Goal: Task Accomplishment & Management: Complete application form

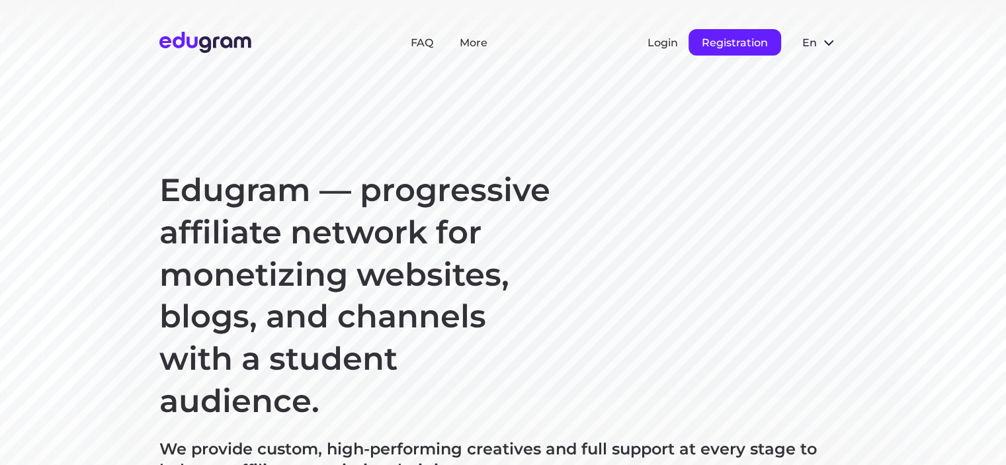
click at [739, 40] on button "Registration" at bounding box center [735, 42] width 93 height 26
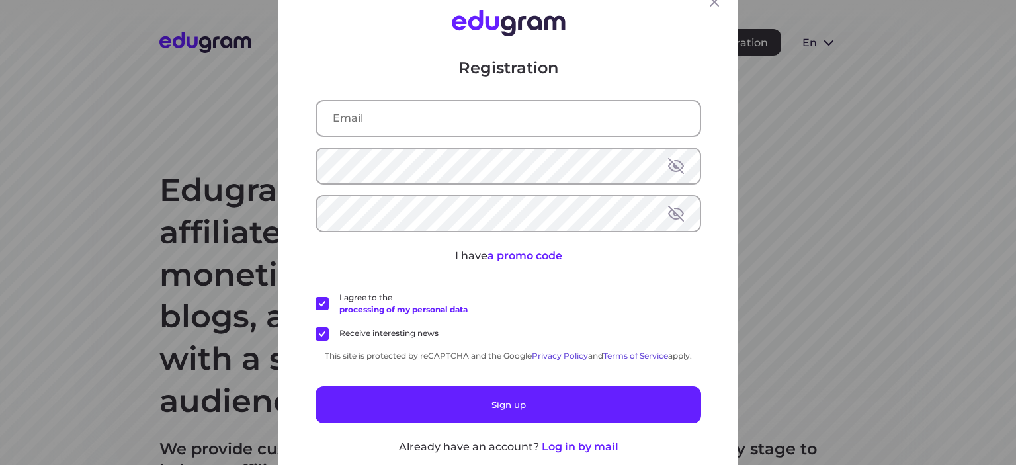
click at [404, 116] on input "text" at bounding box center [508, 118] width 383 height 34
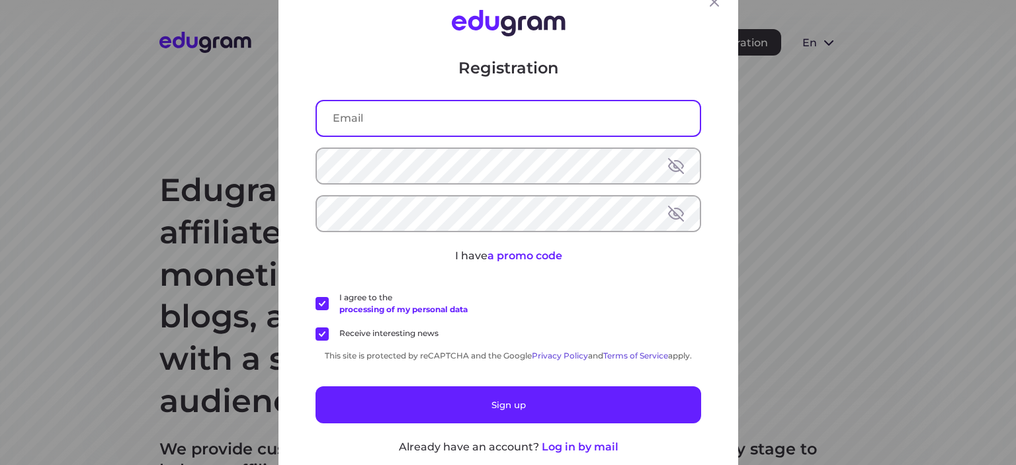
click at [394, 122] on input "text" at bounding box center [508, 118] width 383 height 34
type input "goodjobluka@gmail.com"
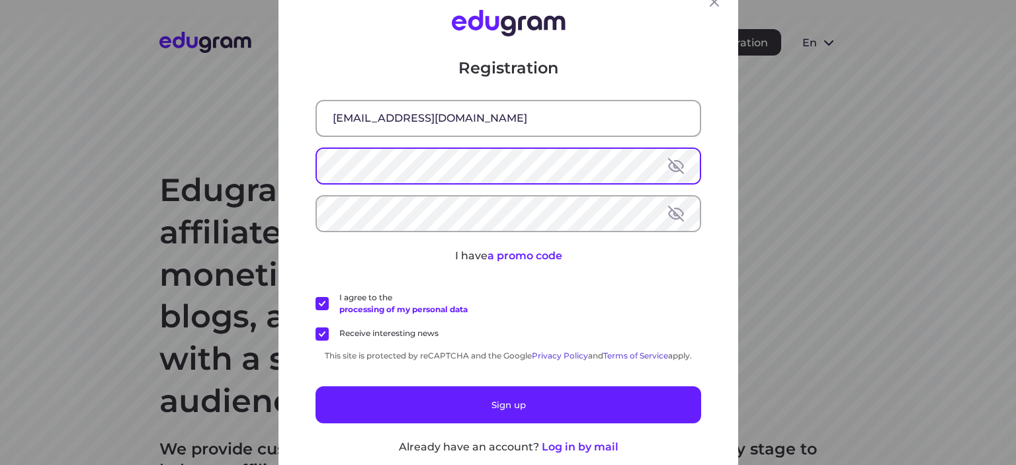
click at [672, 163] on button at bounding box center [676, 166] width 16 height 16
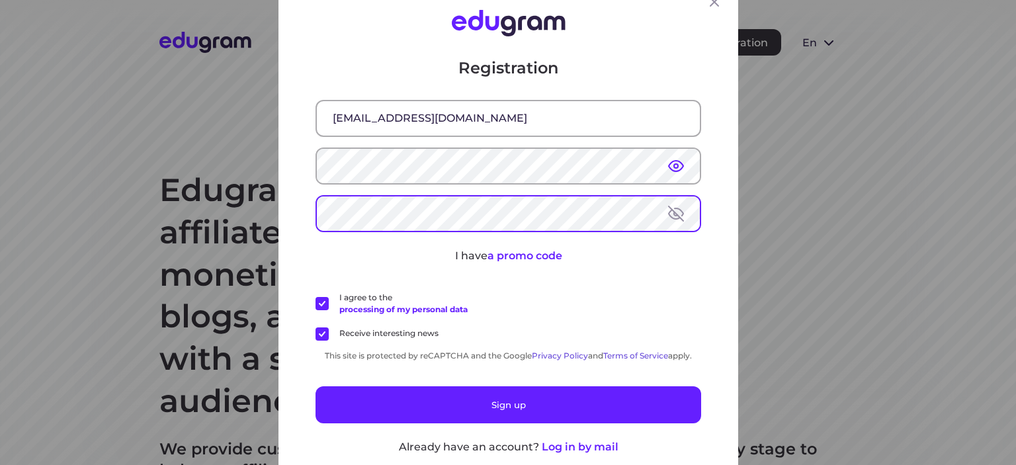
click at [669, 219] on button at bounding box center [676, 214] width 16 height 16
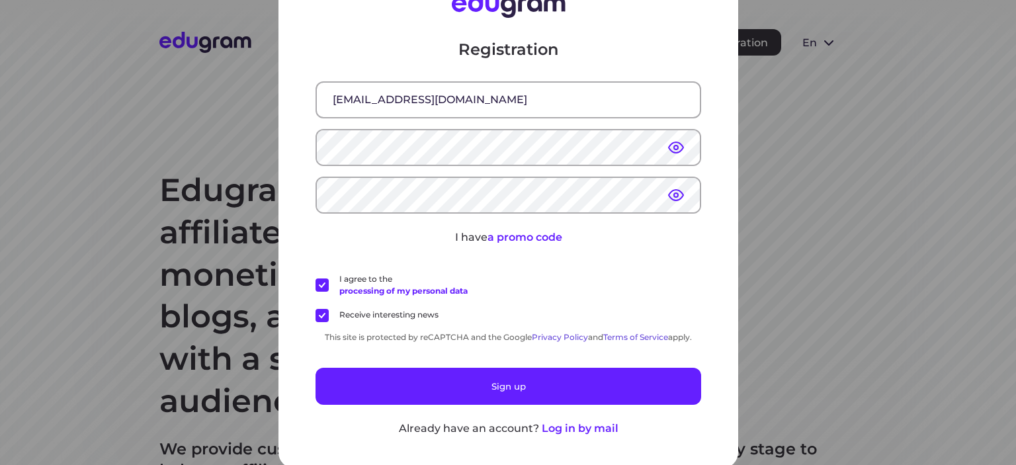
scroll to position [21, 0]
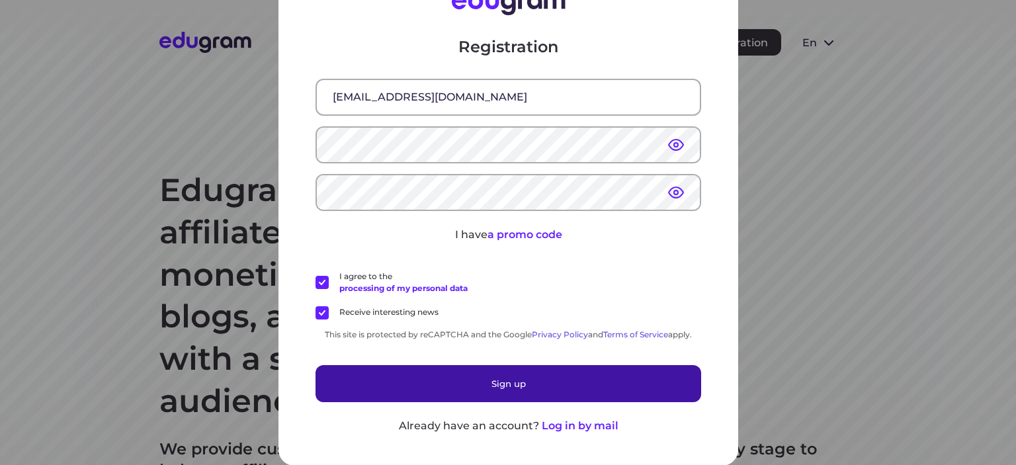
click at [533, 380] on button "Sign up" at bounding box center [509, 383] width 386 height 37
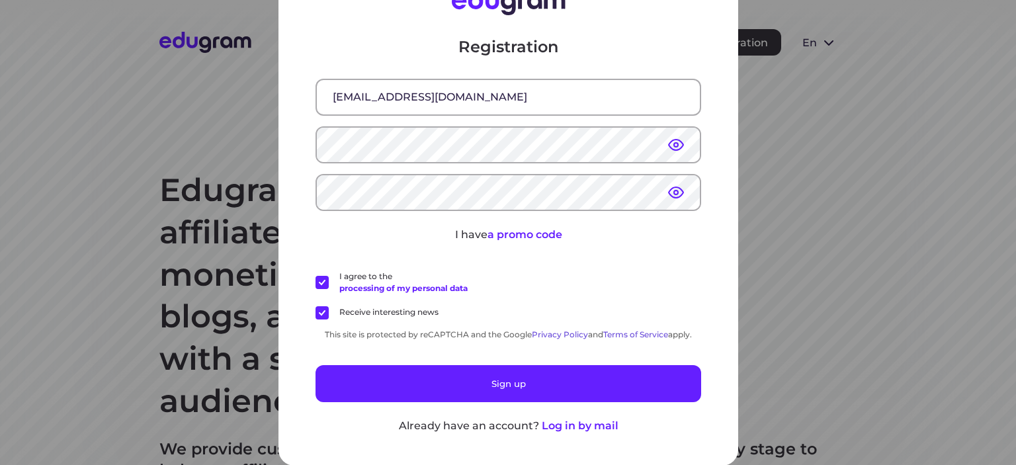
scroll to position [0, 0]
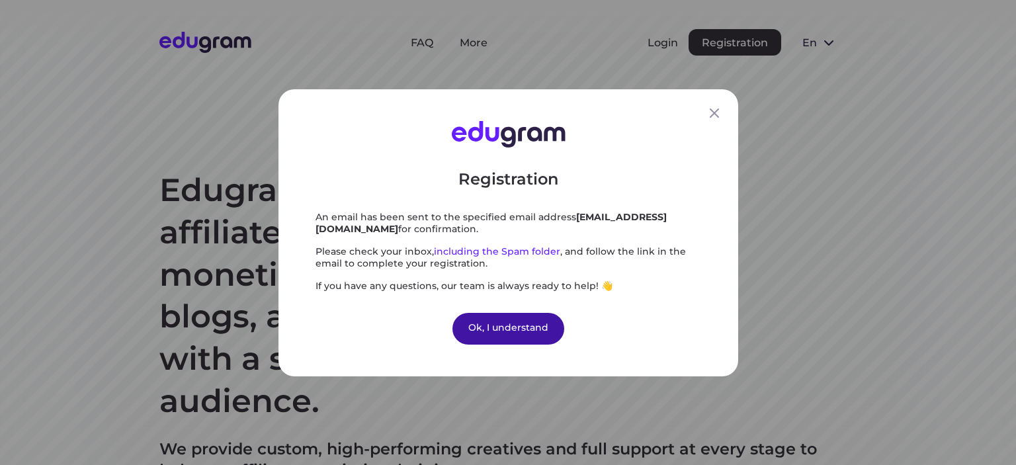
click at [527, 324] on div "Ok, I understand" at bounding box center [509, 328] width 112 height 32
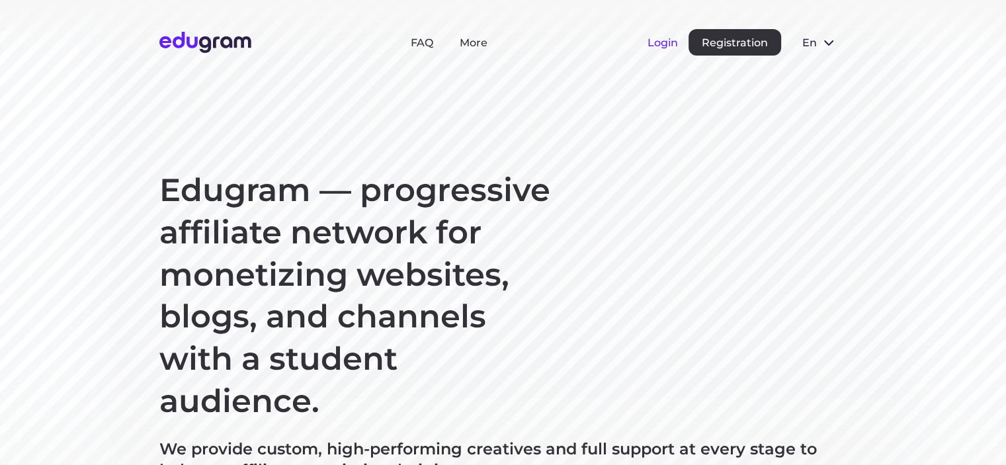
click at [665, 42] on button "Login" at bounding box center [663, 42] width 30 height 13
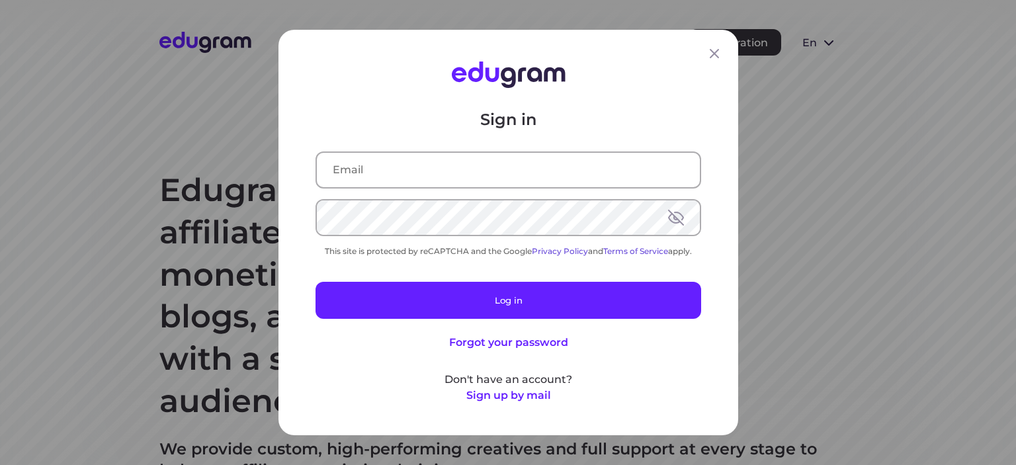
type input "goodjobluka@gmail.com"
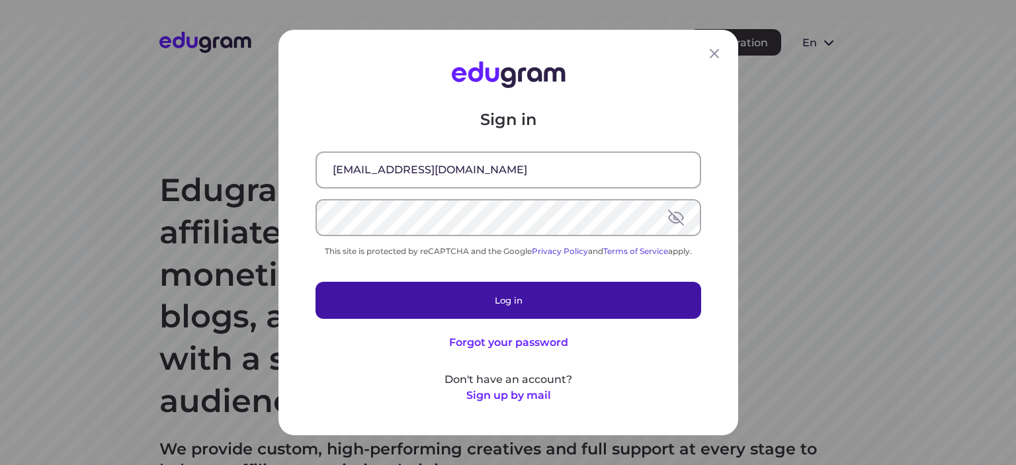
click at [526, 294] on button "Log in" at bounding box center [509, 300] width 386 height 37
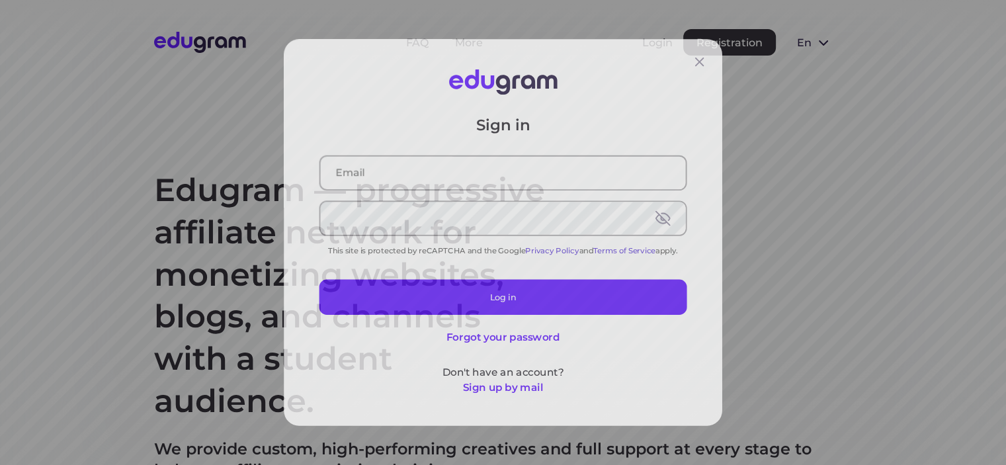
type input "[EMAIL_ADDRESS][DOMAIN_NAME]"
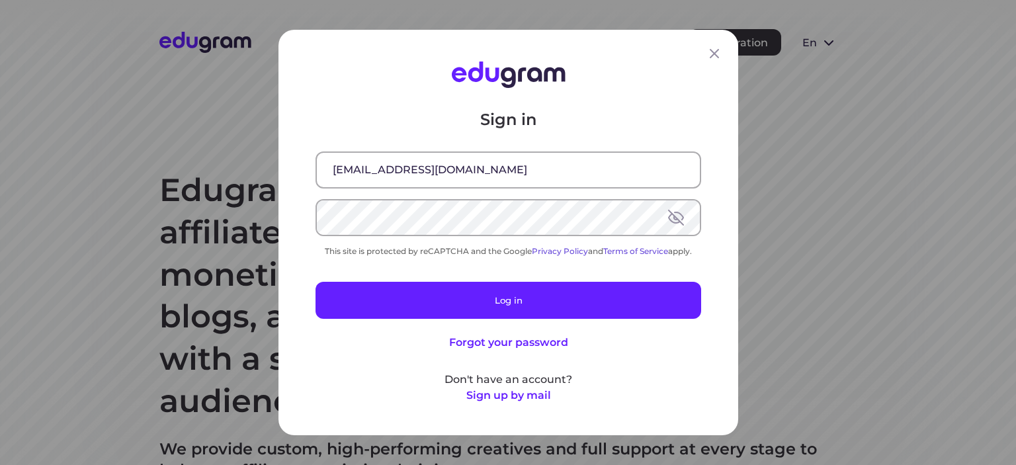
click at [668, 216] on button at bounding box center [676, 218] width 16 height 16
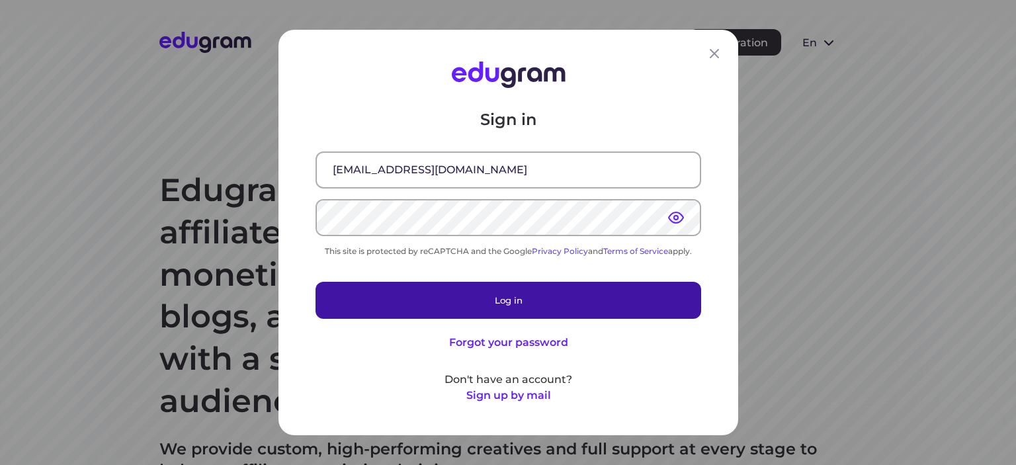
click at [528, 298] on button "Log in" at bounding box center [509, 300] width 386 height 37
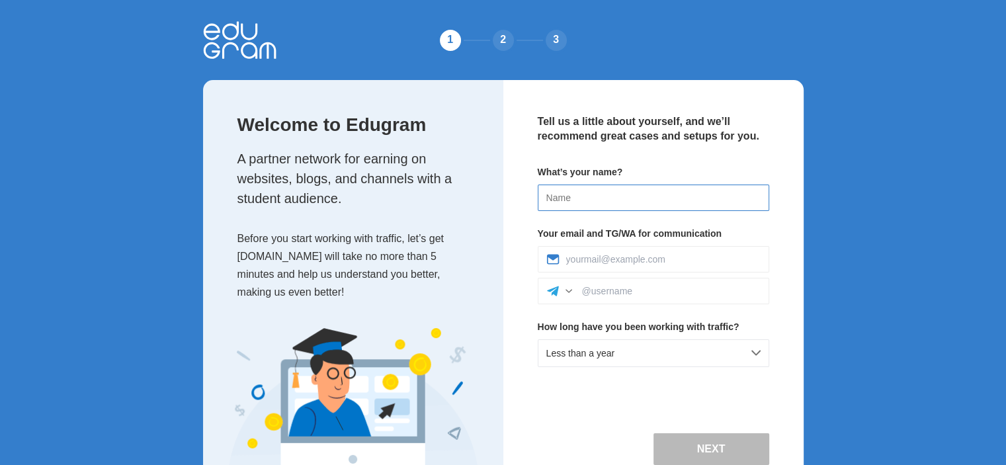
click at [590, 202] on input at bounding box center [654, 198] width 232 height 26
type input "[PERSON_NAME]"
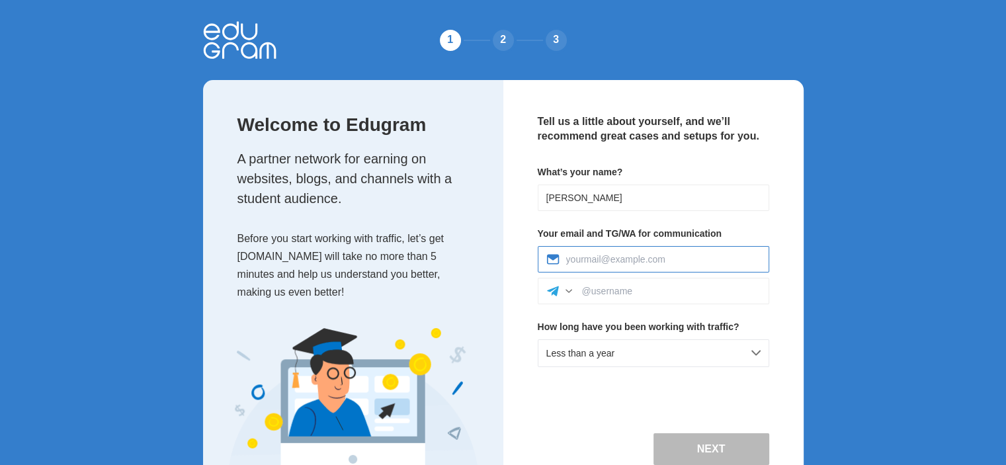
click at [655, 258] on input at bounding box center [663, 259] width 195 height 11
type input "goodjobluka@gmail.com"
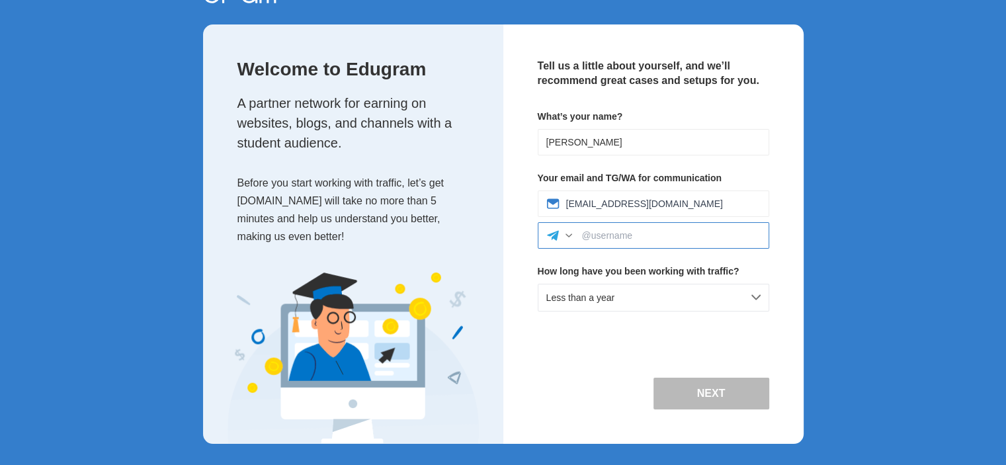
click at [619, 232] on input at bounding box center [671, 235] width 179 height 11
click at [730, 295] on div "Less than a year" at bounding box center [654, 298] width 232 height 28
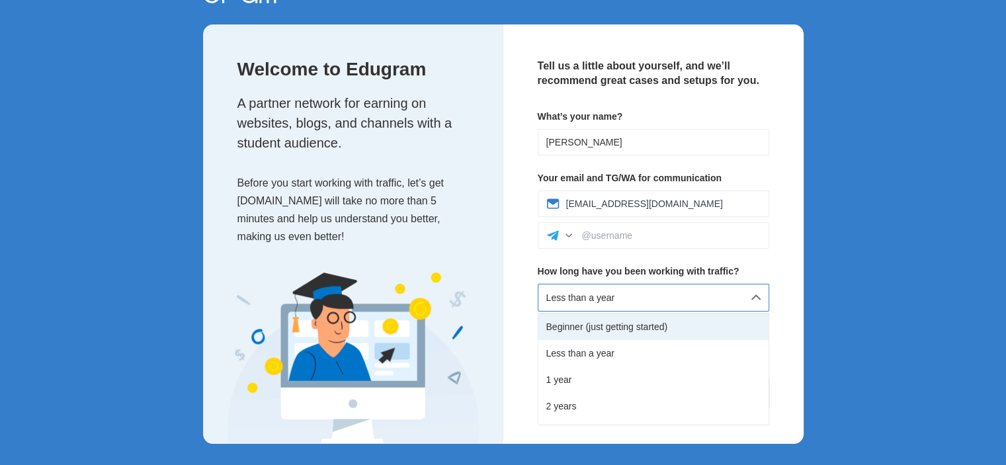
click at [683, 322] on div "Beginner (just getting started)" at bounding box center [654, 327] width 230 height 26
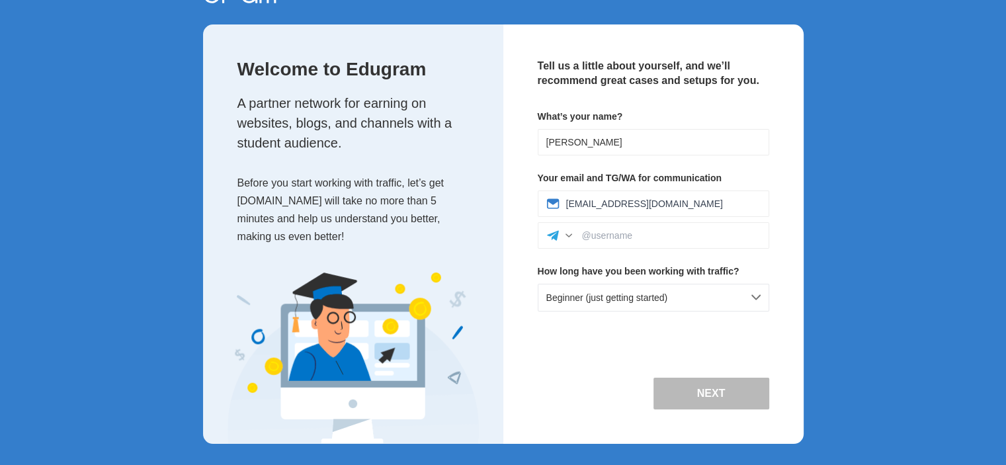
click at [720, 386] on button "Next" at bounding box center [712, 394] width 116 height 32
click at [719, 386] on button "Next" at bounding box center [712, 394] width 116 height 32
click at [650, 232] on input at bounding box center [671, 235] width 179 height 11
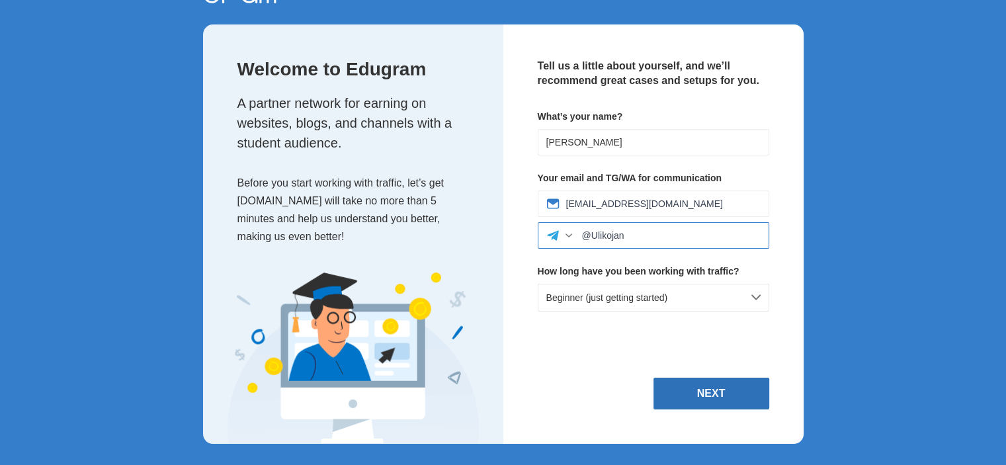
type input "@Ulikojan"
click at [712, 390] on button "Next" at bounding box center [712, 394] width 116 height 32
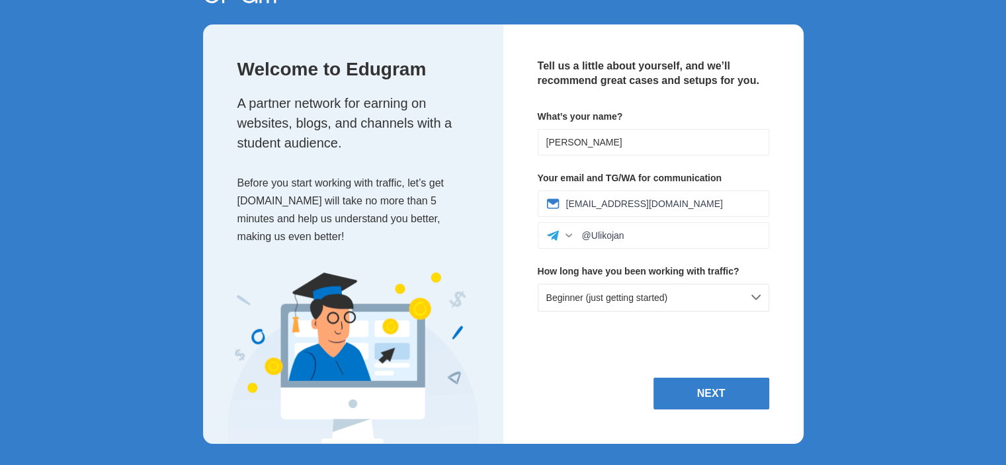
scroll to position [0, 0]
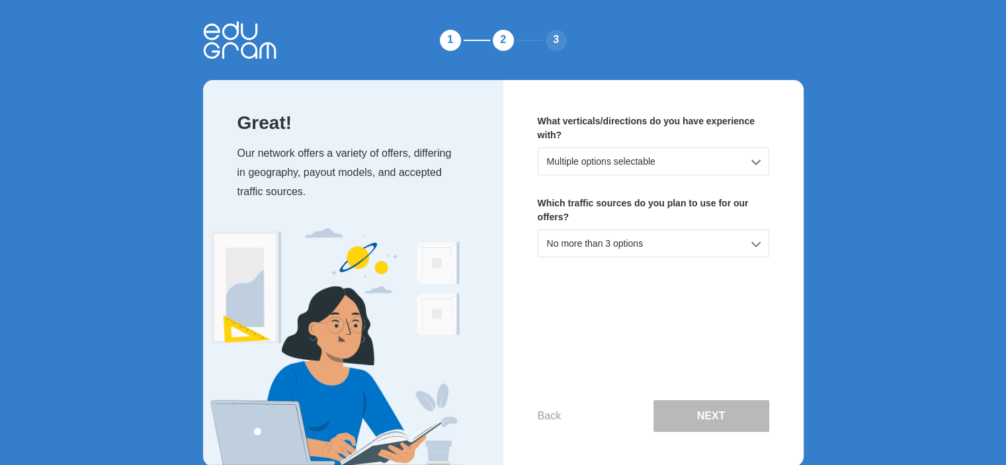
click at [757, 163] on div "Multiple options selectable" at bounding box center [654, 162] width 232 height 28
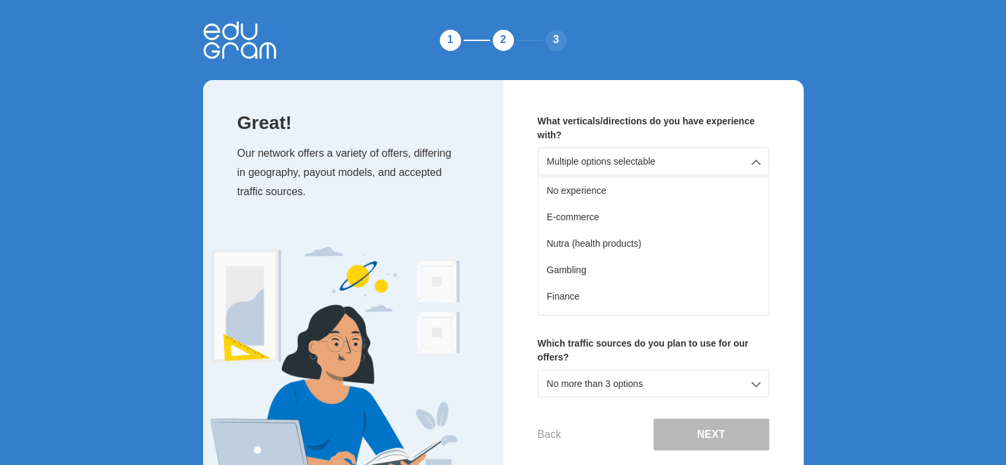
click at [754, 166] on div "Multiple options selectable" at bounding box center [654, 162] width 232 height 28
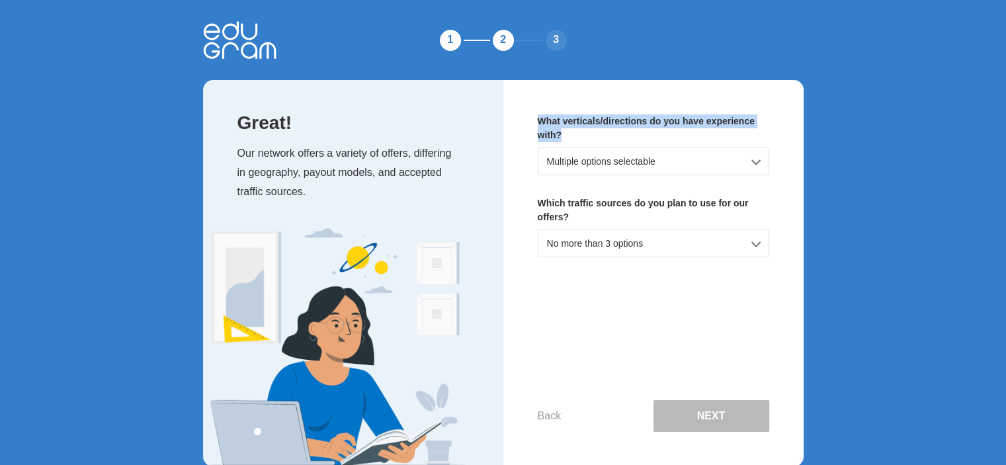
drag, startPoint x: 537, startPoint y: 120, endPoint x: 572, endPoint y: 137, distance: 38.5
click at [572, 137] on p "What verticals/directions do you have experience with?" at bounding box center [654, 128] width 232 height 28
copy p "What verticals/directions do you have experience with?"
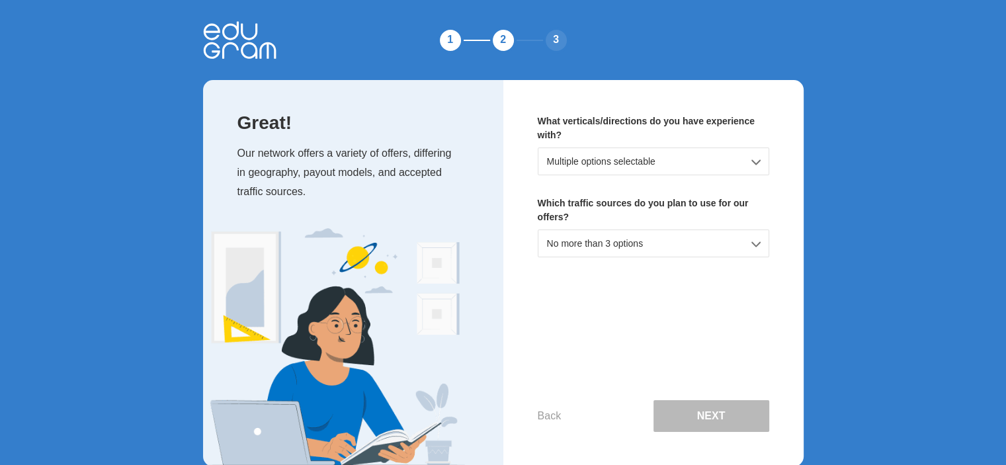
click at [761, 161] on div "Multiple options selectable" at bounding box center [654, 162] width 232 height 28
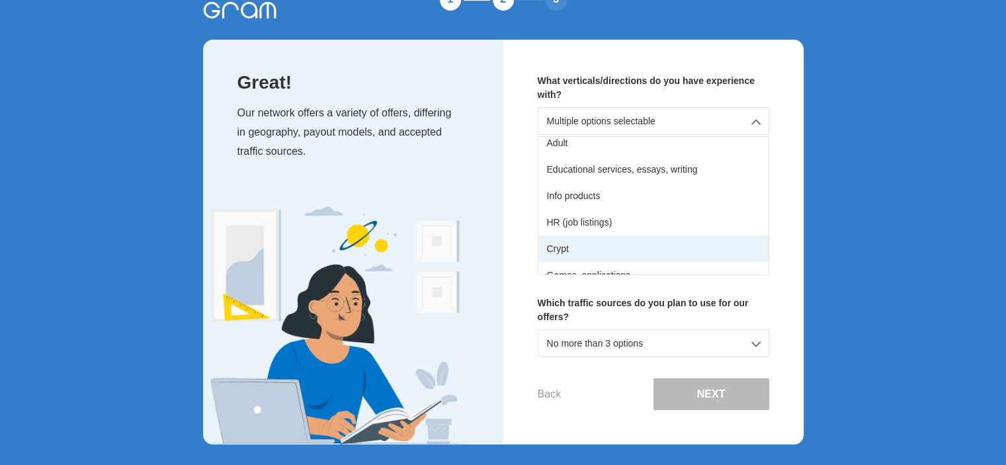
scroll to position [101, 0]
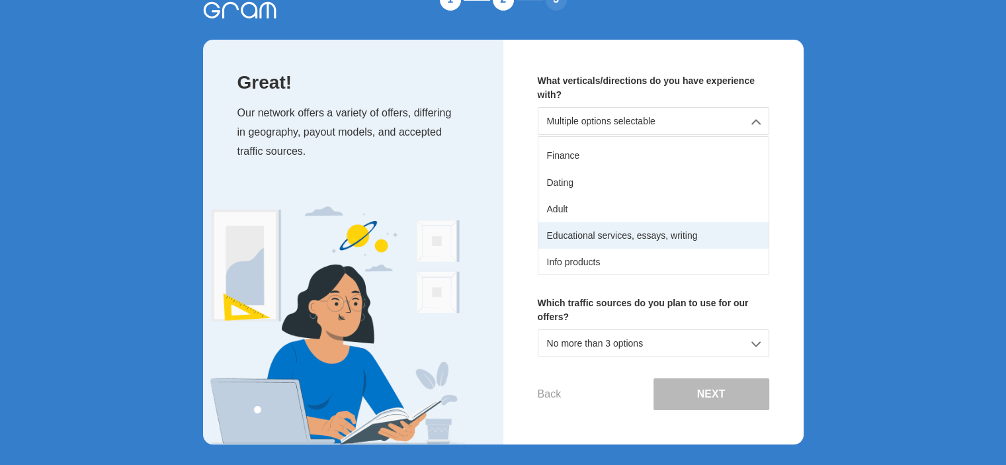
click at [622, 234] on div "Educational services, essays, writing" at bounding box center [654, 235] width 230 height 26
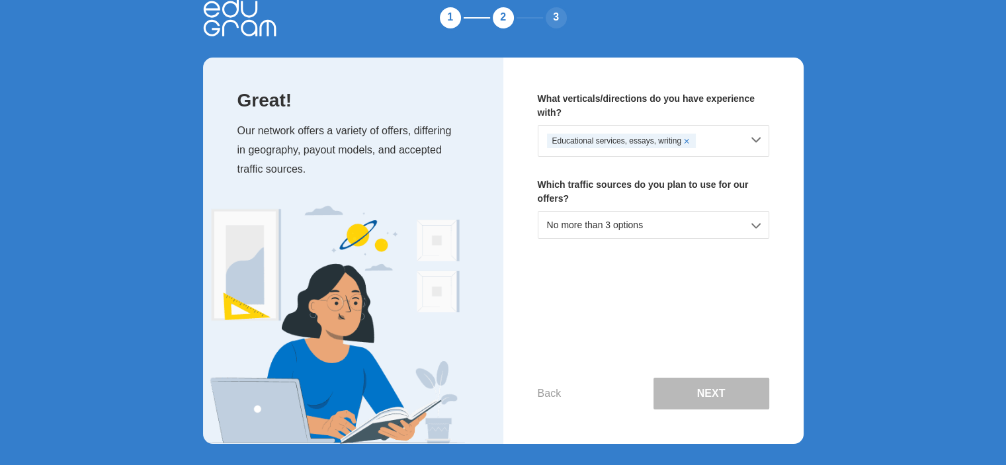
scroll to position [22, 0]
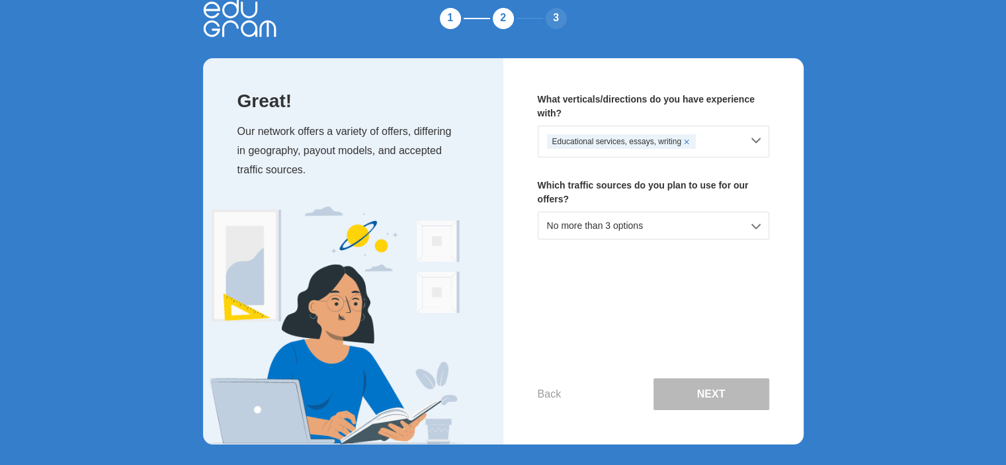
click at [646, 224] on div "No more than 3 options" at bounding box center [654, 226] width 232 height 28
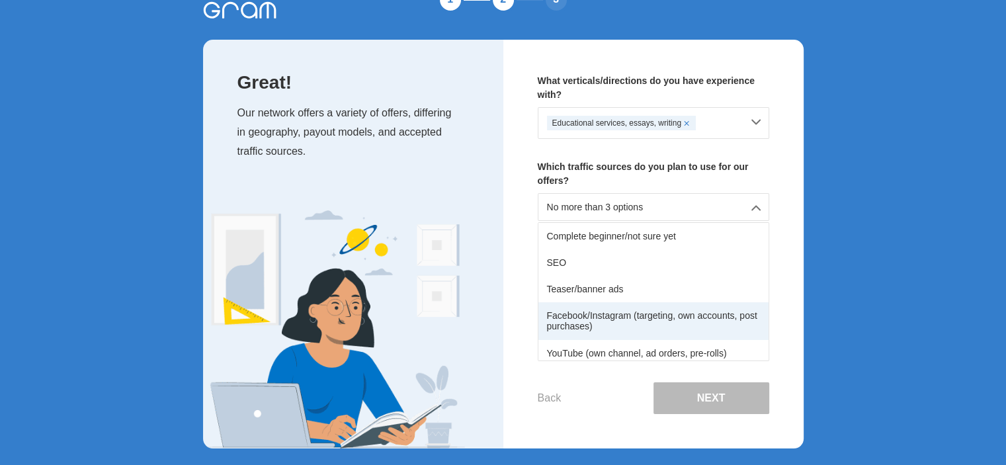
scroll to position [66, 0]
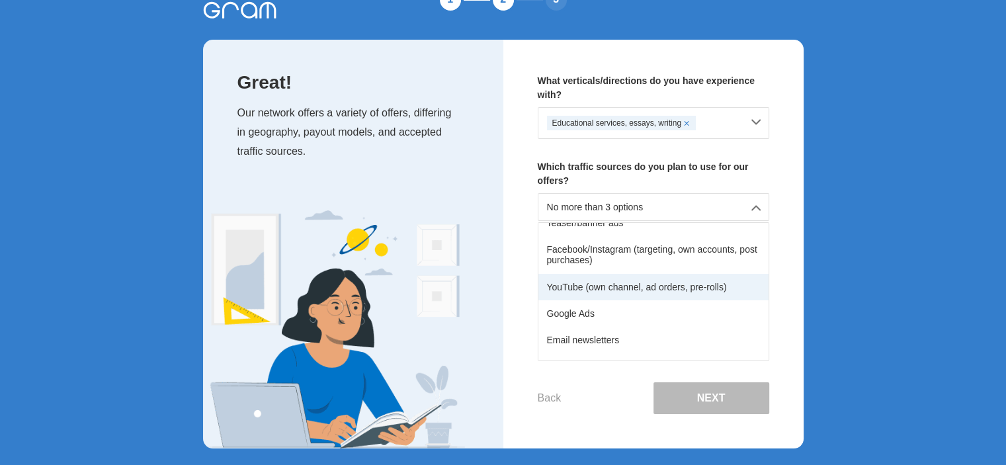
click at [646, 285] on div "YouTube (own channel, ad orders, pre-rolls)" at bounding box center [654, 287] width 230 height 26
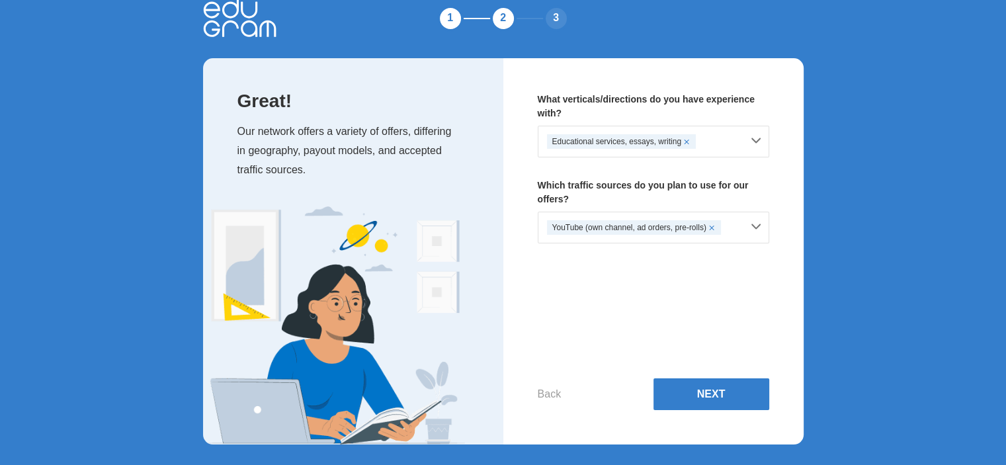
click at [673, 227] on div "YouTube (own channel, ad orders, pre-rolls)" at bounding box center [634, 227] width 174 height 15
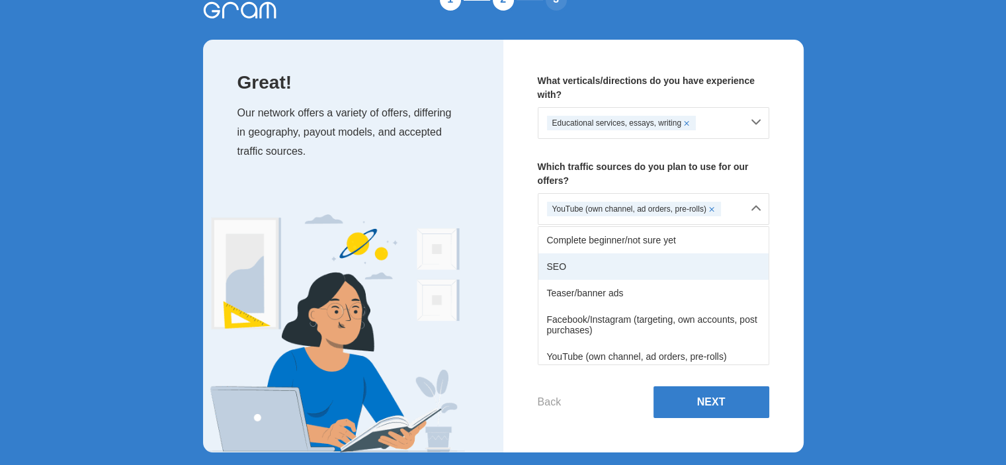
scroll to position [66, 0]
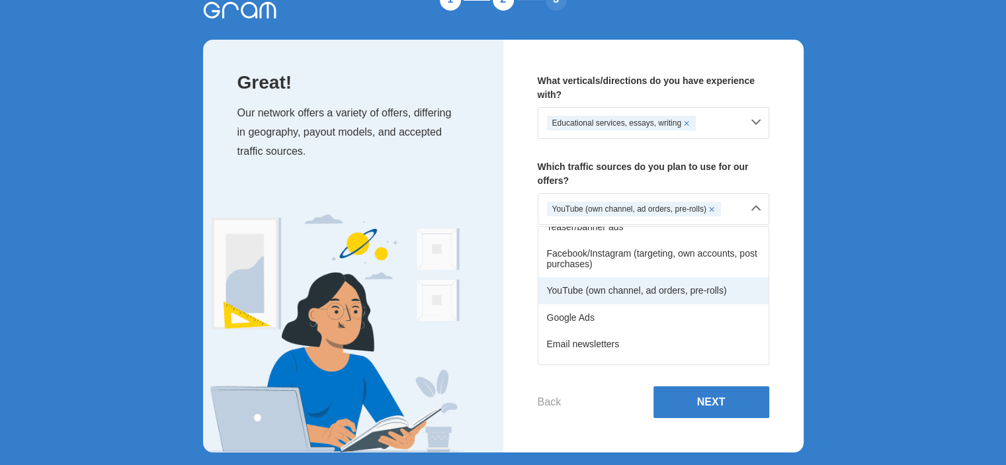
click at [671, 288] on div "YouTube (own channel, ad orders, pre-rolls)" at bounding box center [654, 290] width 230 height 26
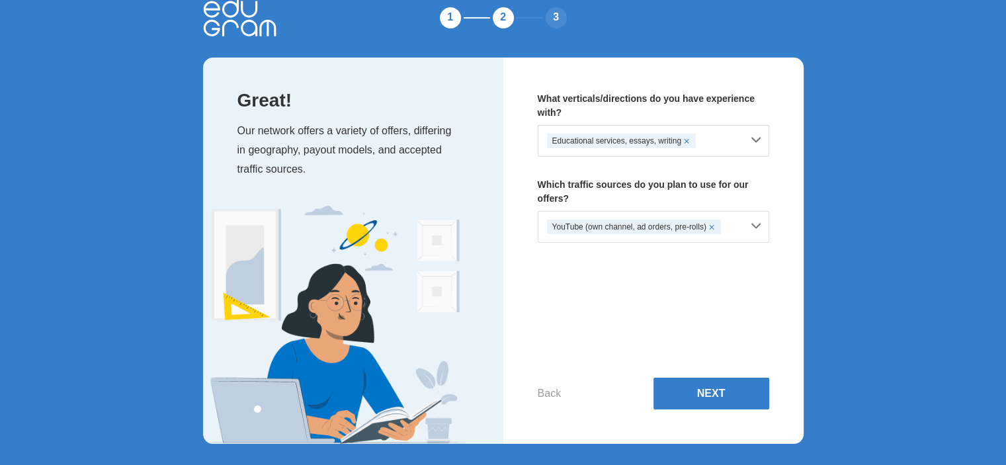
scroll to position [22, 0]
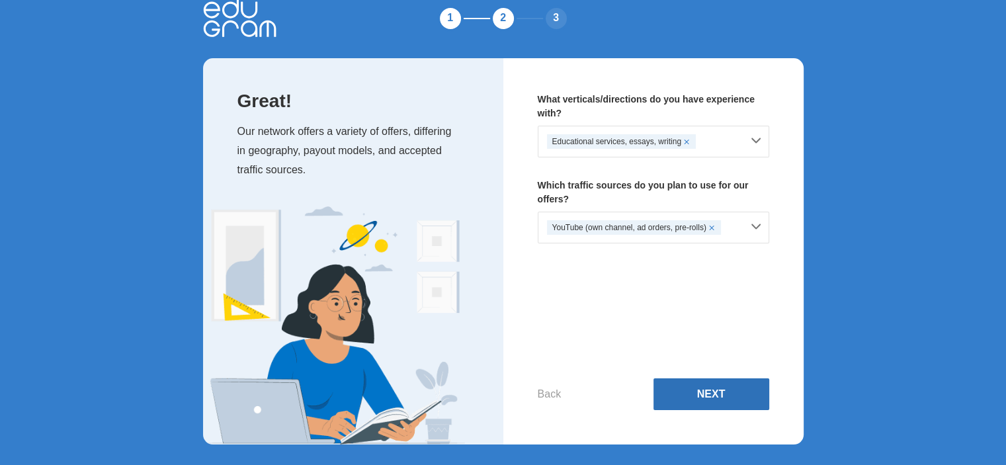
click at [707, 388] on button "Next" at bounding box center [712, 394] width 116 height 32
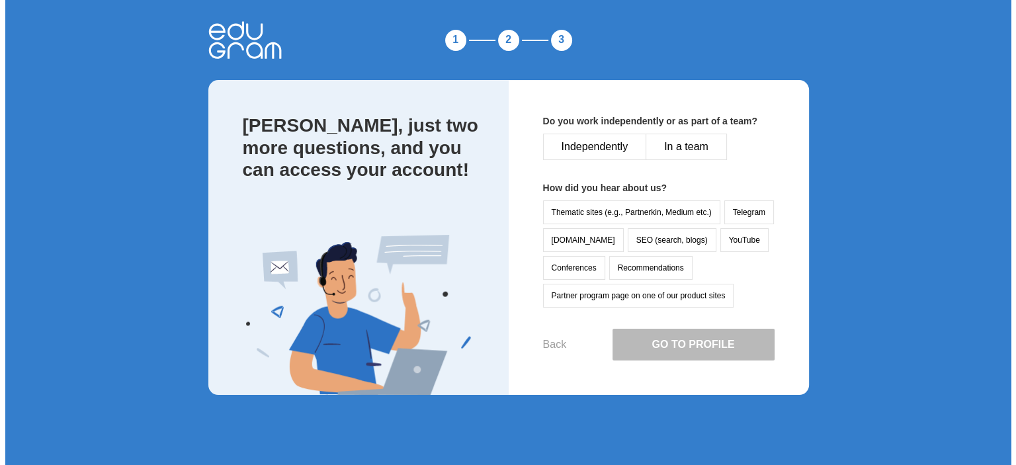
scroll to position [0, 0]
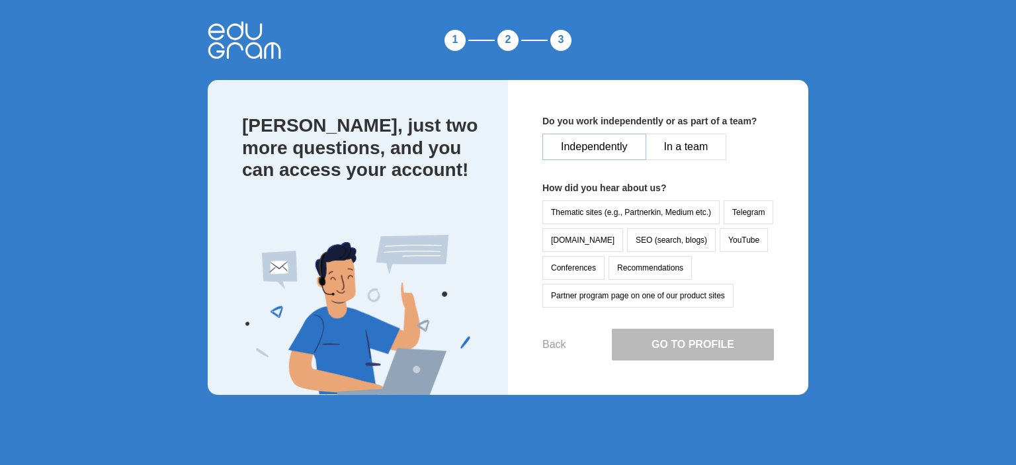
click at [593, 146] on button "Independently" at bounding box center [595, 147] width 104 height 26
click at [720, 237] on button "YouTube" at bounding box center [744, 240] width 48 height 24
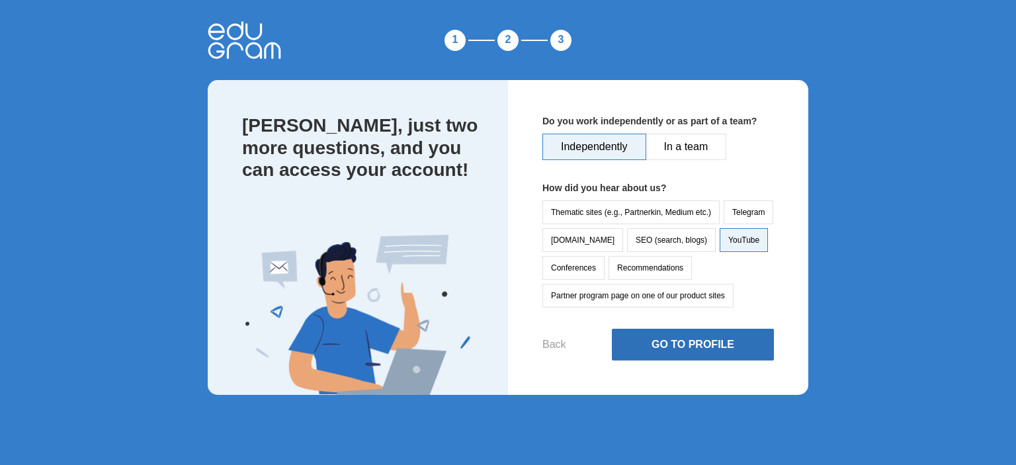
click at [670, 334] on button "Go to Profile" at bounding box center [693, 345] width 162 height 32
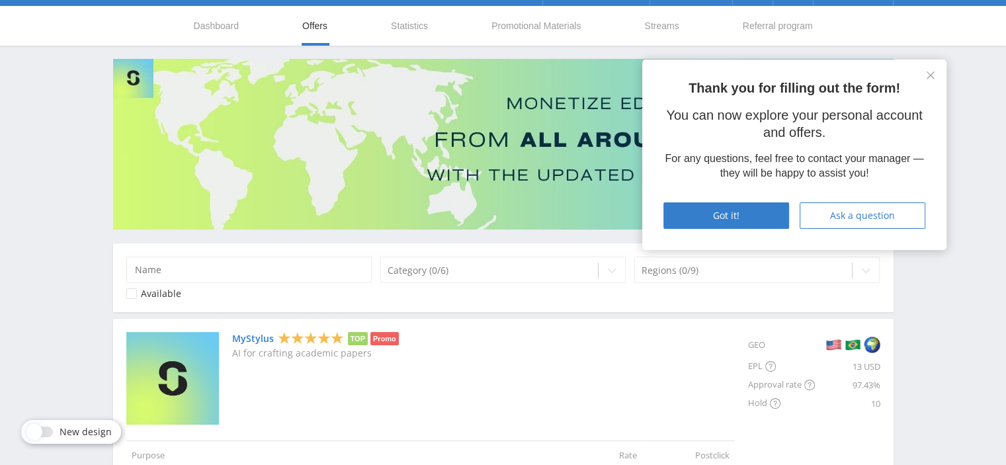
scroll to position [66, 0]
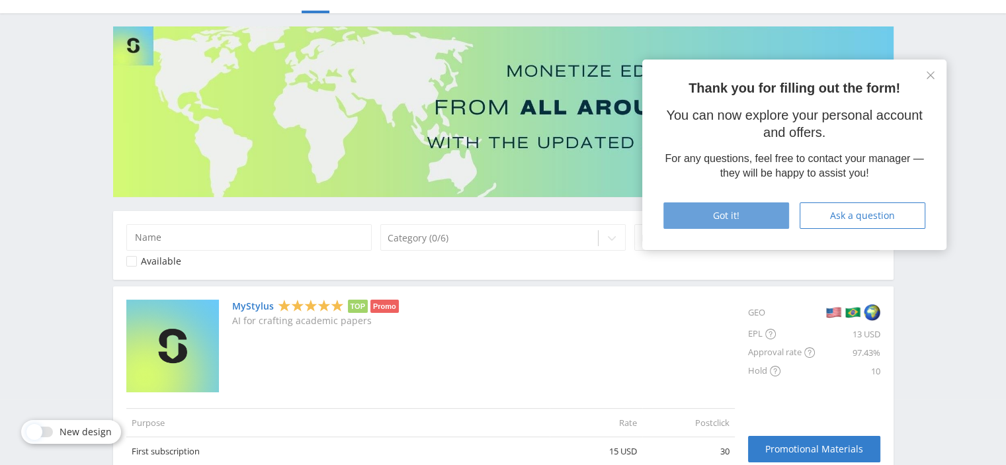
click at [771, 206] on button "Got it!" at bounding box center [727, 215] width 126 height 26
click at [729, 214] on span "Got it!" at bounding box center [726, 215] width 26 height 11
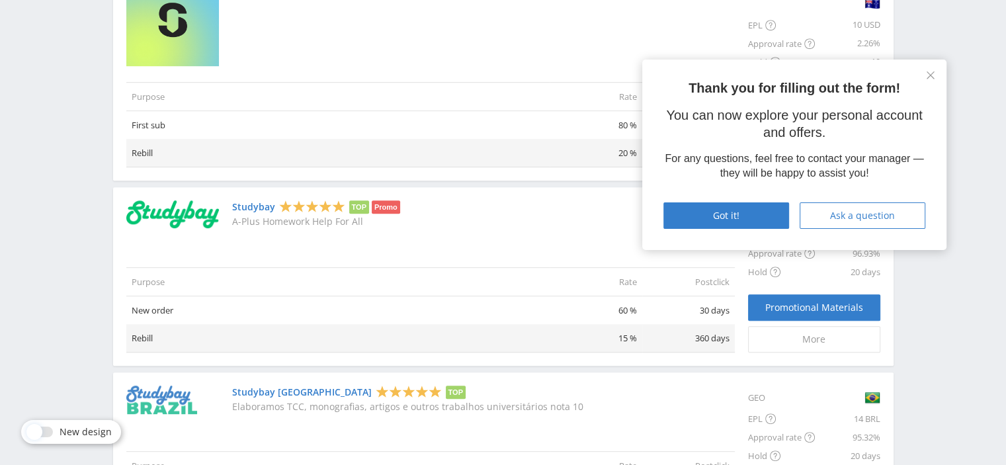
scroll to position [614, 0]
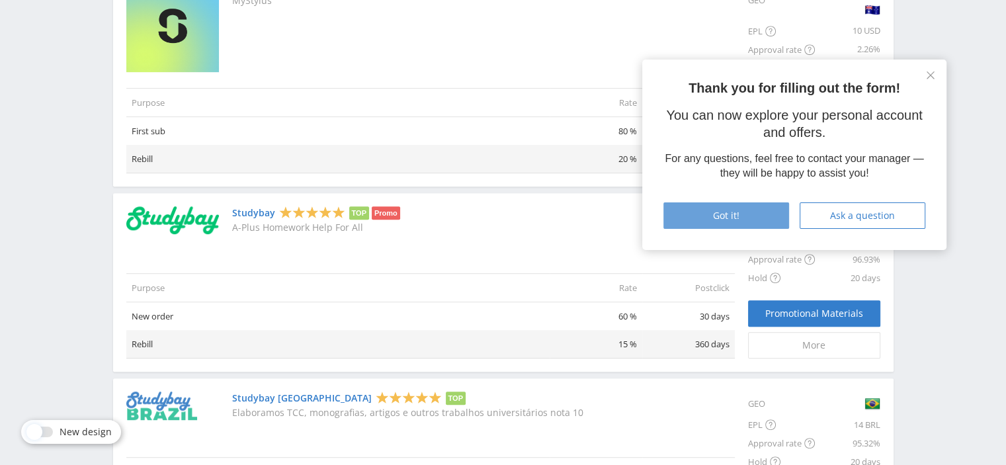
click at [721, 210] on span "Got it!" at bounding box center [726, 215] width 26 height 11
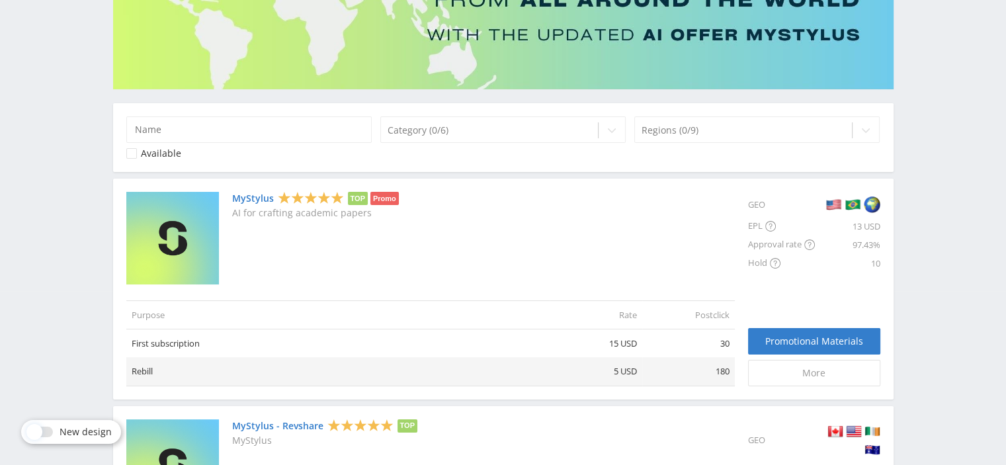
scroll to position [151, 0]
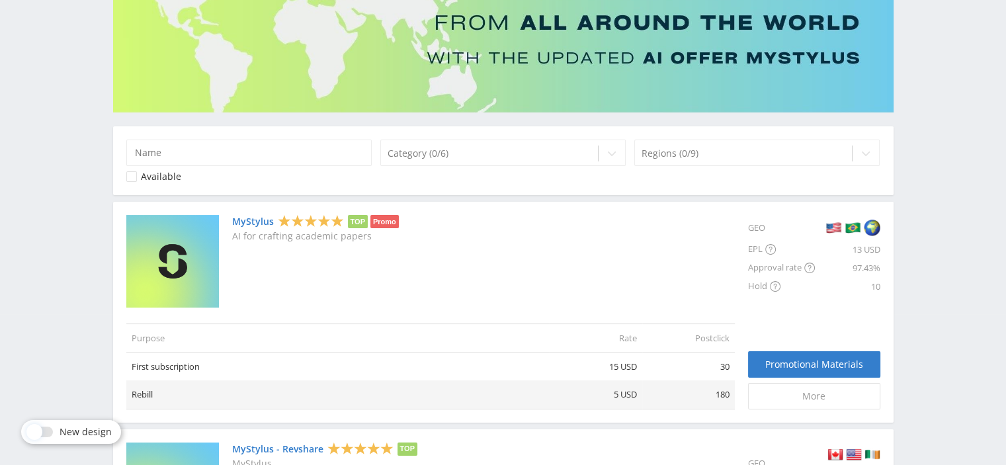
click at [257, 219] on link "MyStylus" at bounding box center [253, 221] width 42 height 11
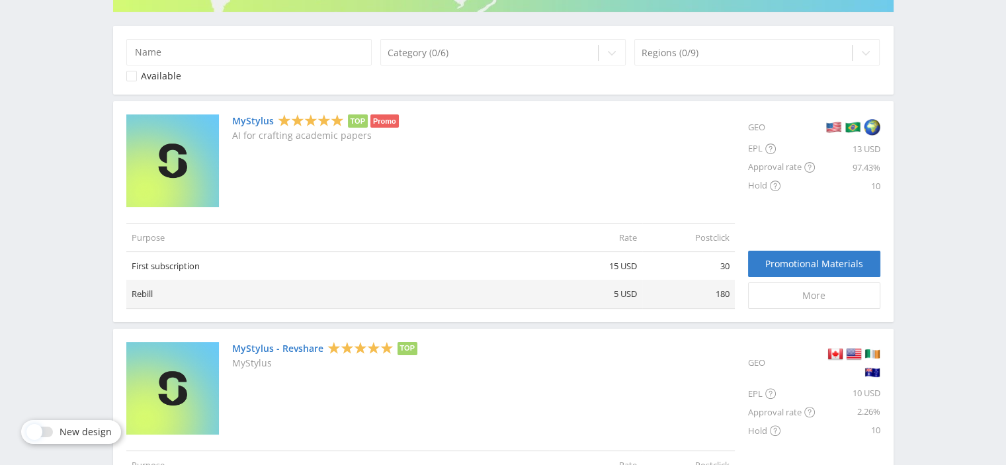
scroll to position [283, 0]
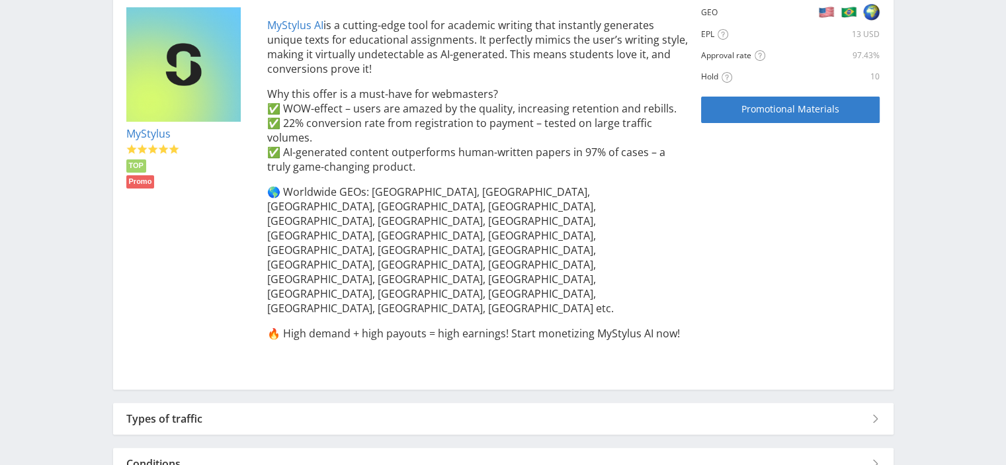
scroll to position [324, 0]
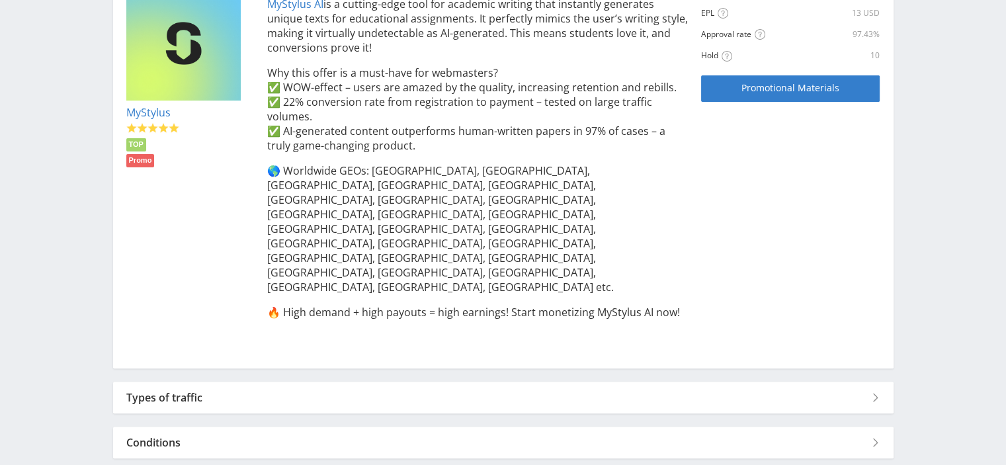
click at [874, 382] on div "Types of traffic" at bounding box center [503, 398] width 781 height 32
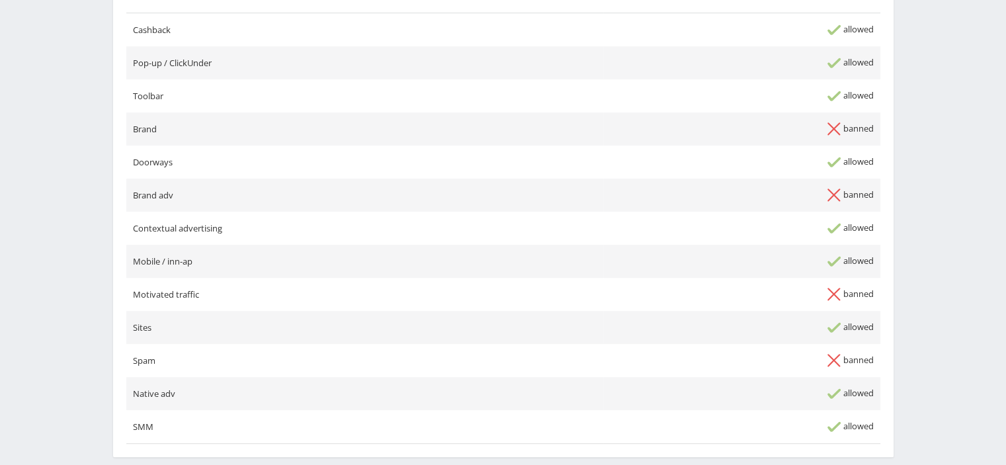
scroll to position [705, 0]
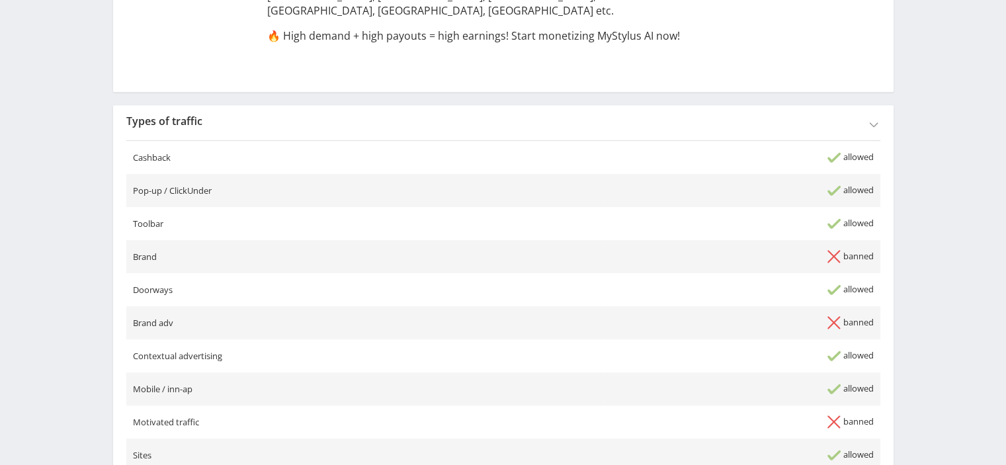
scroll to position [284, 0]
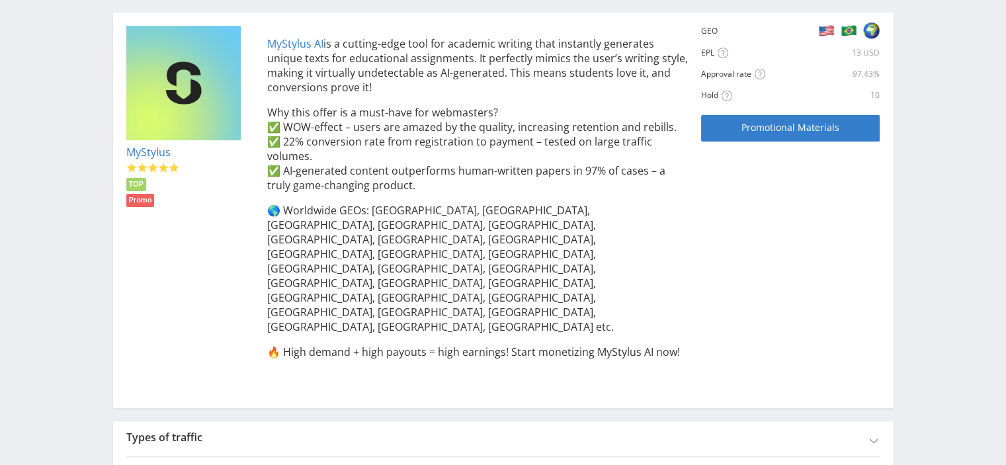
click at [871, 421] on div "Types of traffic" at bounding box center [503, 437] width 781 height 32
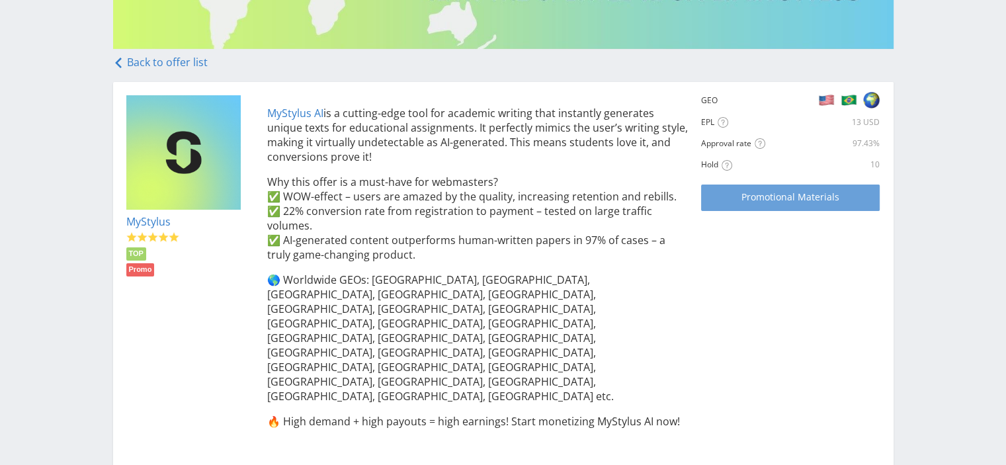
scroll to position [152, 0]
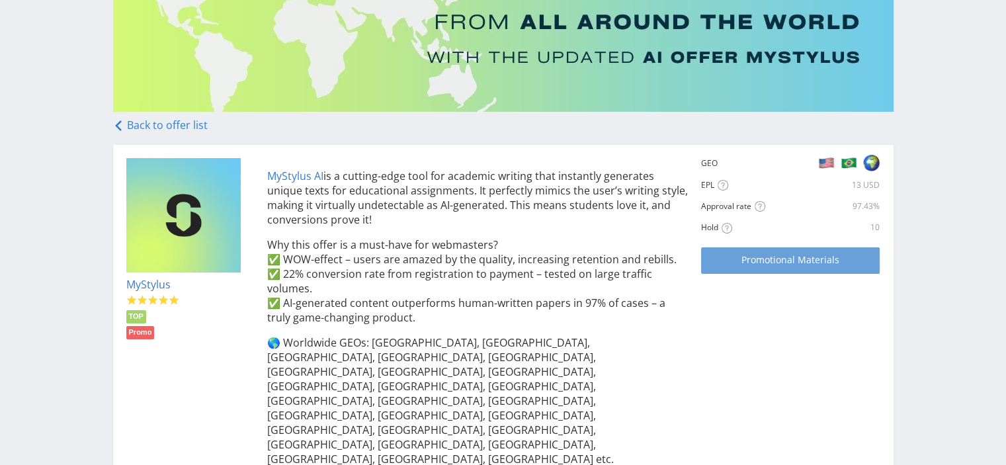
click at [802, 265] on span "Promotional Materials" at bounding box center [791, 260] width 98 height 11
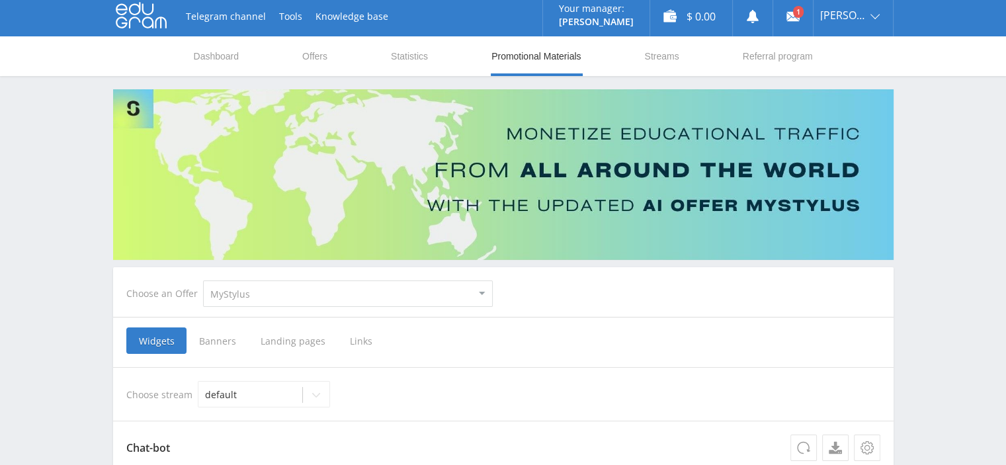
scroll to position [66, 0]
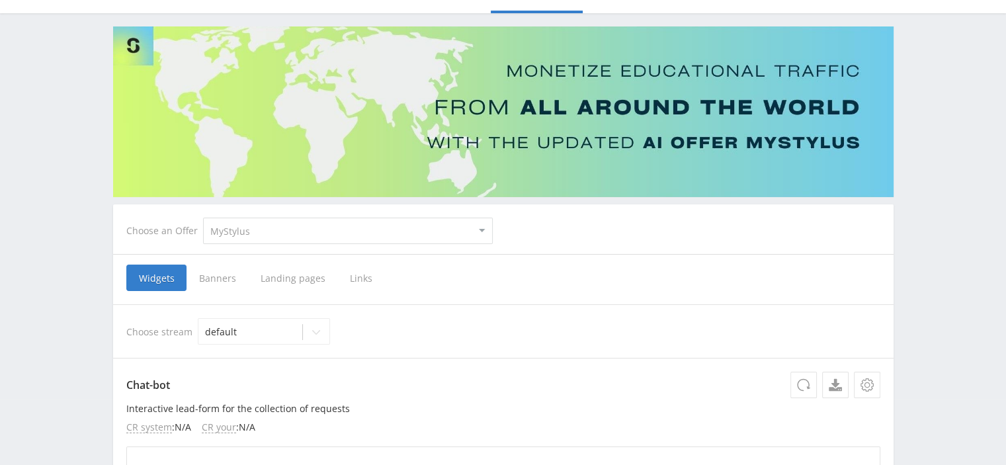
click at [340, 232] on select "MyStylus MyStylus - Revshare Studybay Studybay [GEOGRAPHIC_DATA] Study AI (RevS…" at bounding box center [348, 231] width 290 height 26
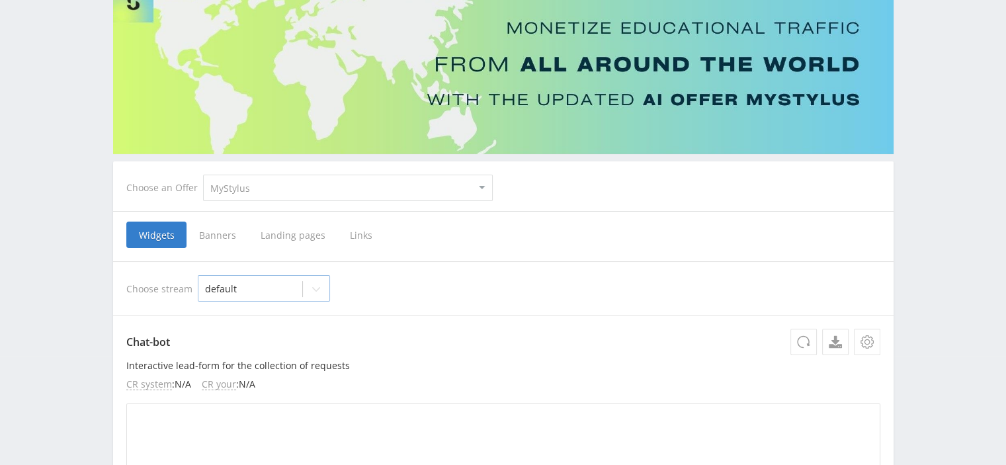
scroll to position [132, 0]
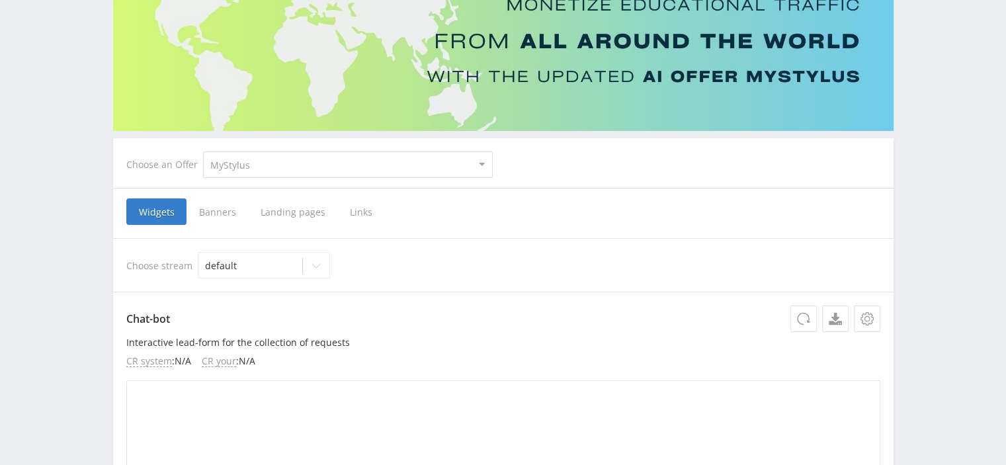
click at [357, 212] on span "Links" at bounding box center [361, 211] width 48 height 26
click at [0, 0] on input "Links" at bounding box center [0, 0] width 0 height 0
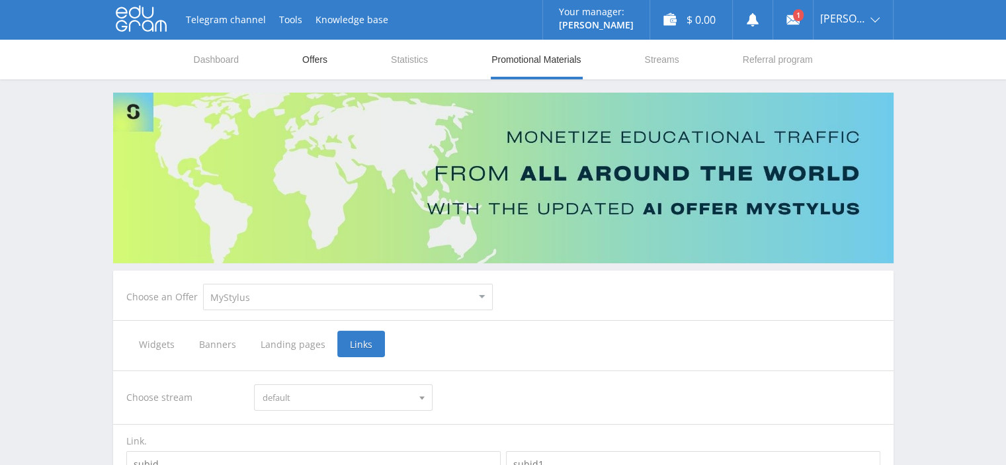
click at [309, 60] on link "Offers" at bounding box center [315, 60] width 28 height 40
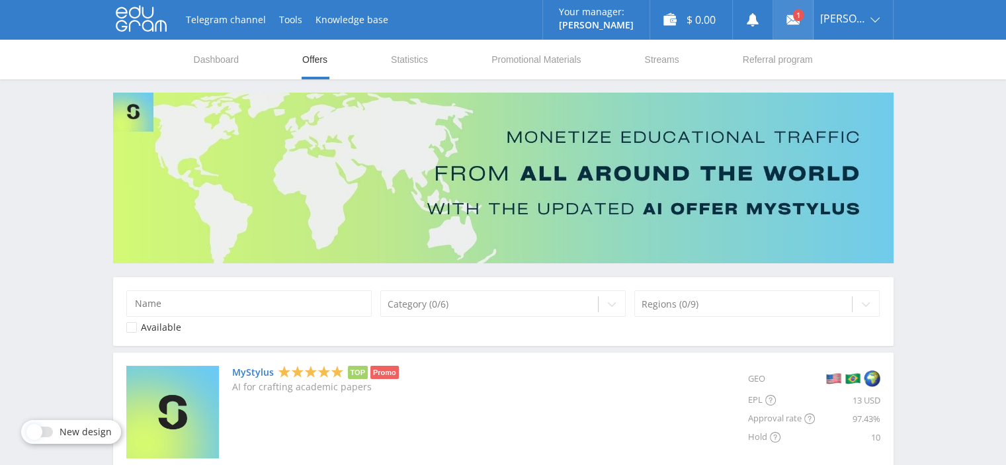
click at [800, 19] on use at bounding box center [793, 19] width 13 height 9
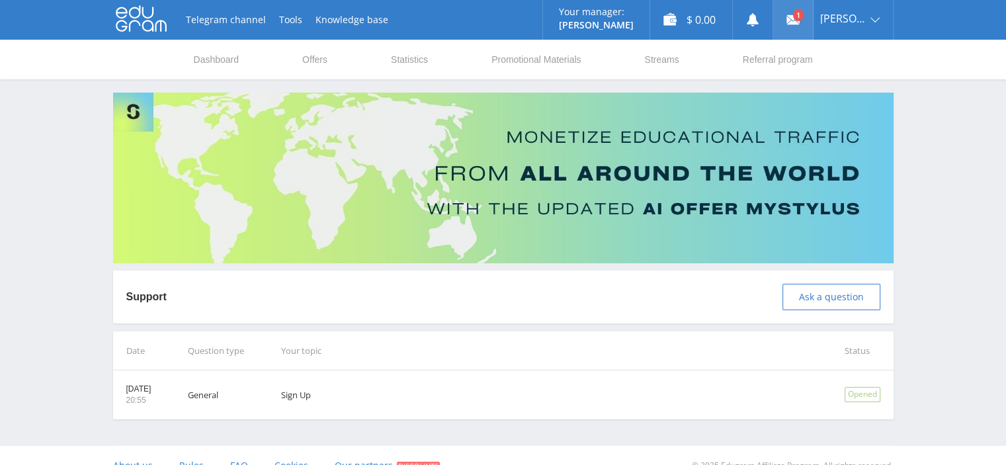
click at [800, 18] on use at bounding box center [793, 19] width 13 height 9
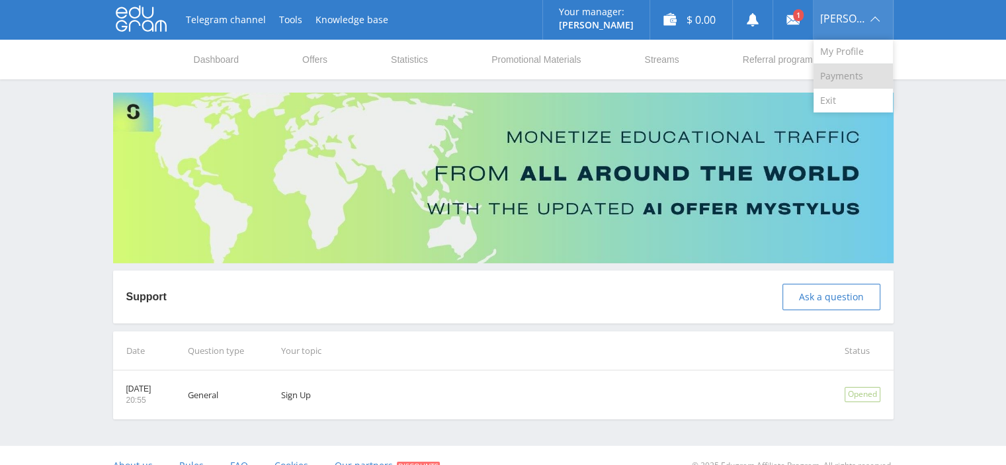
click at [858, 73] on link "Payments" at bounding box center [853, 76] width 79 height 24
